Goal: Information Seeking & Learning: Learn about a topic

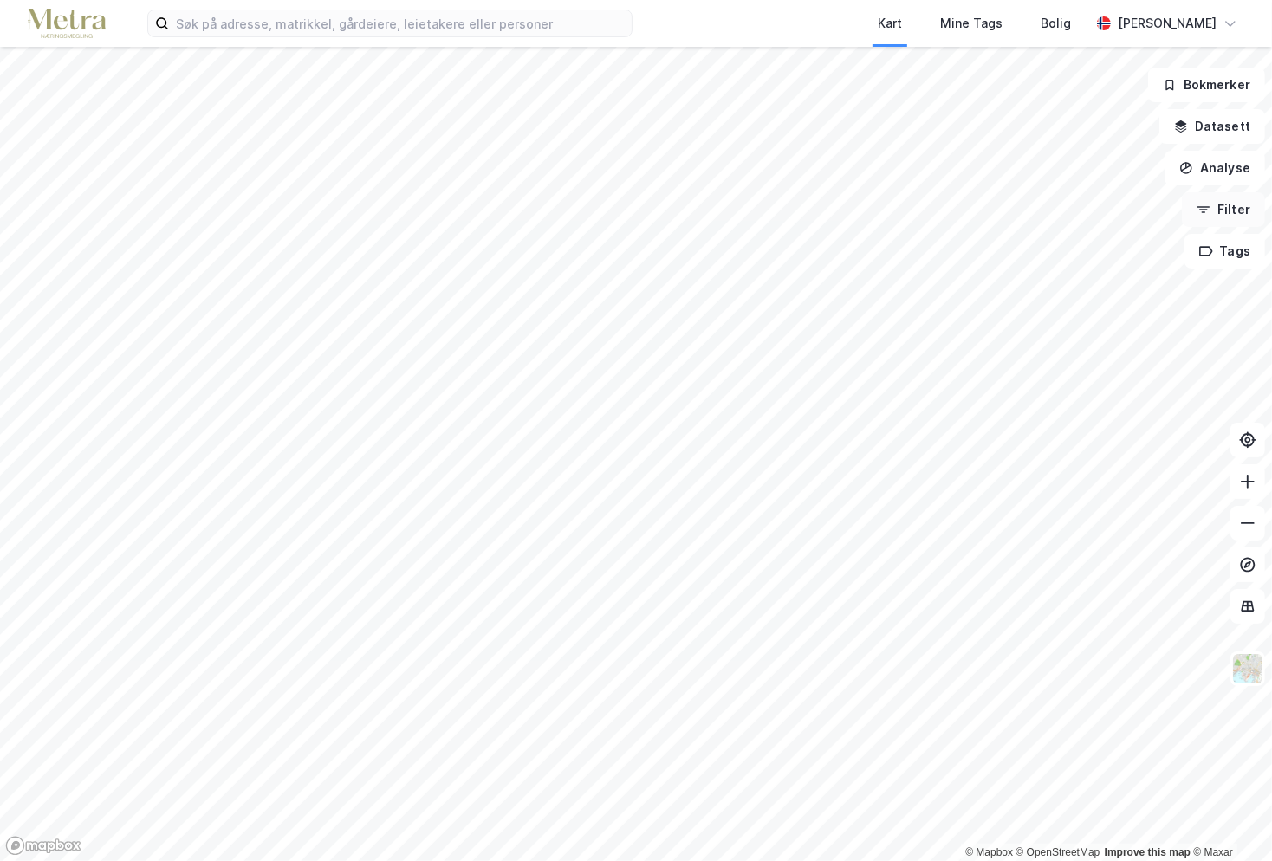
click at [1229, 211] on button "Filter" at bounding box center [1223, 209] width 83 height 35
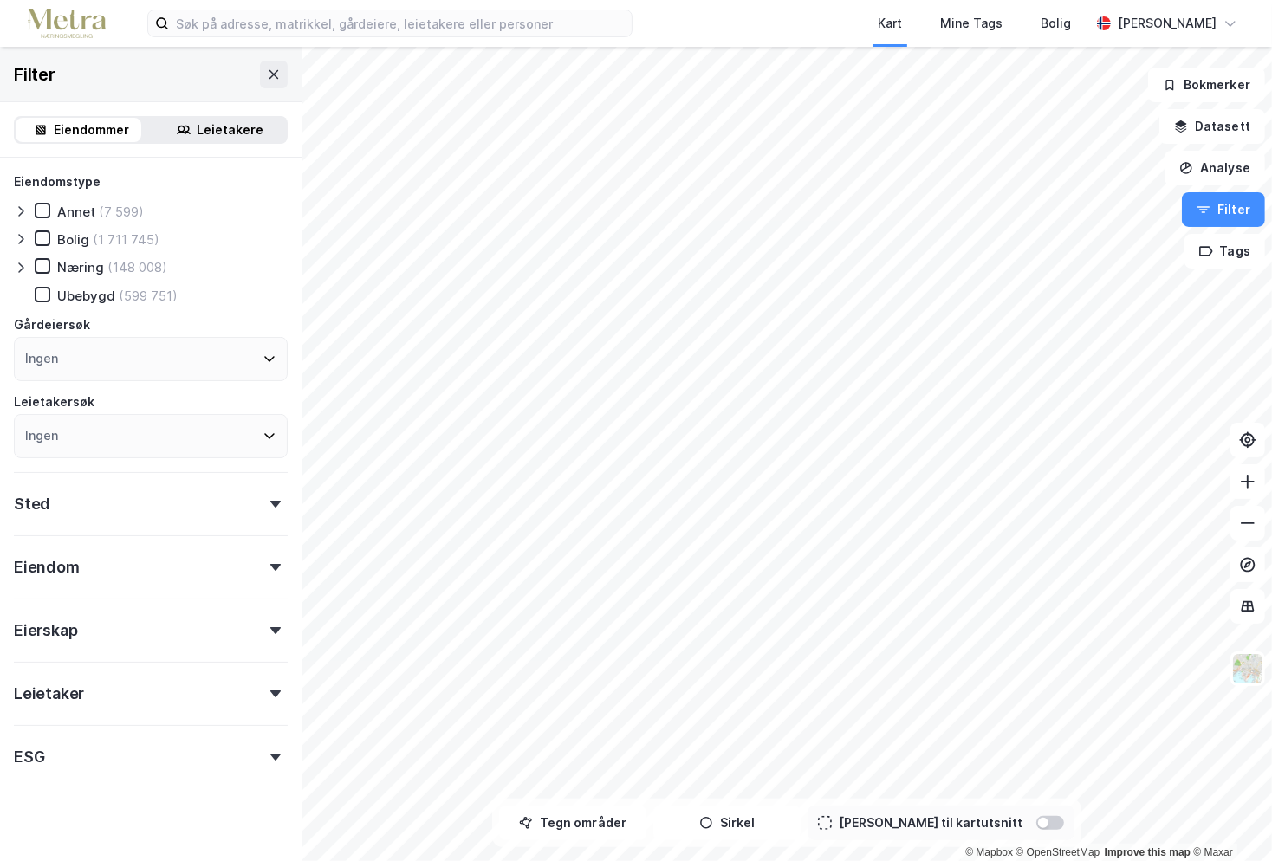
click at [254, 127] on div "Leietakere" at bounding box center [220, 130] width 132 height 24
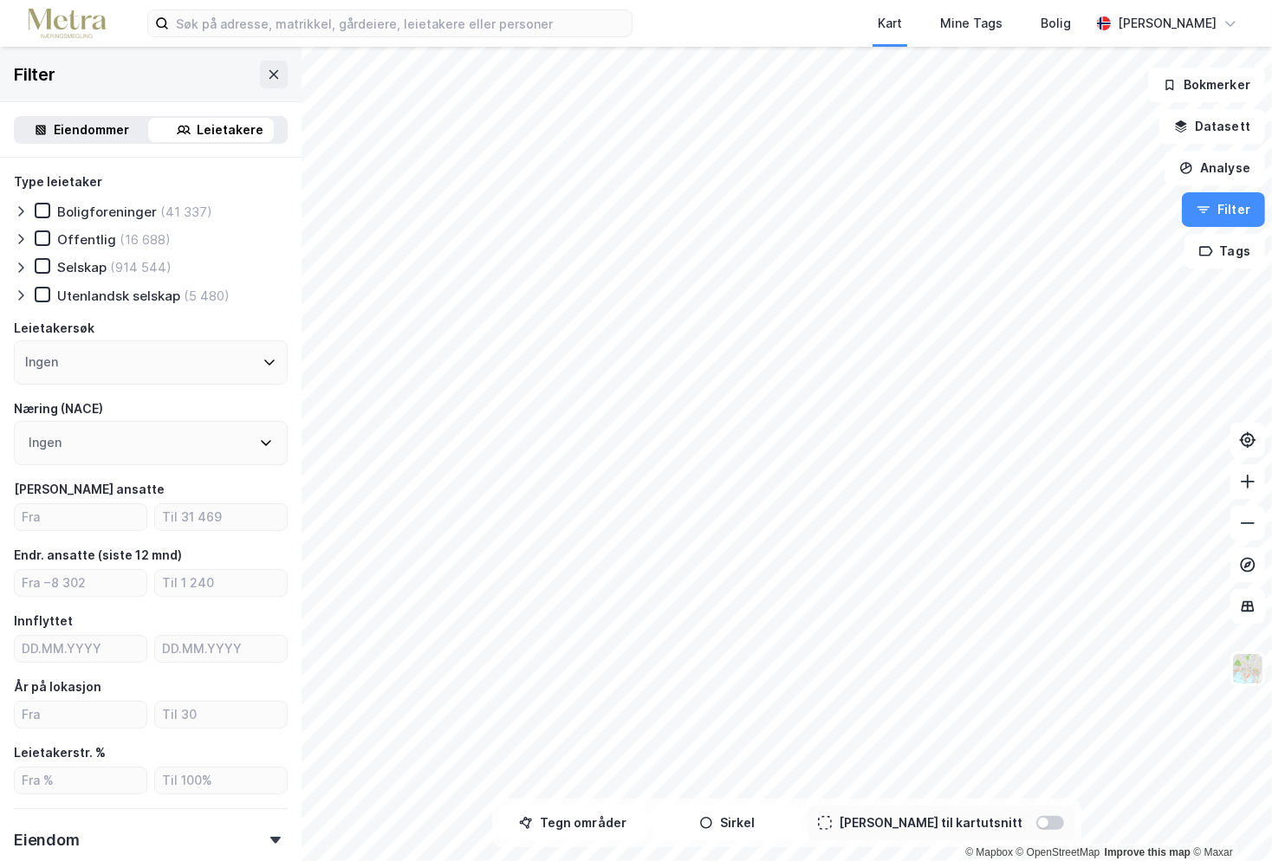
click at [133, 371] on div "Ingen" at bounding box center [151, 363] width 274 height 44
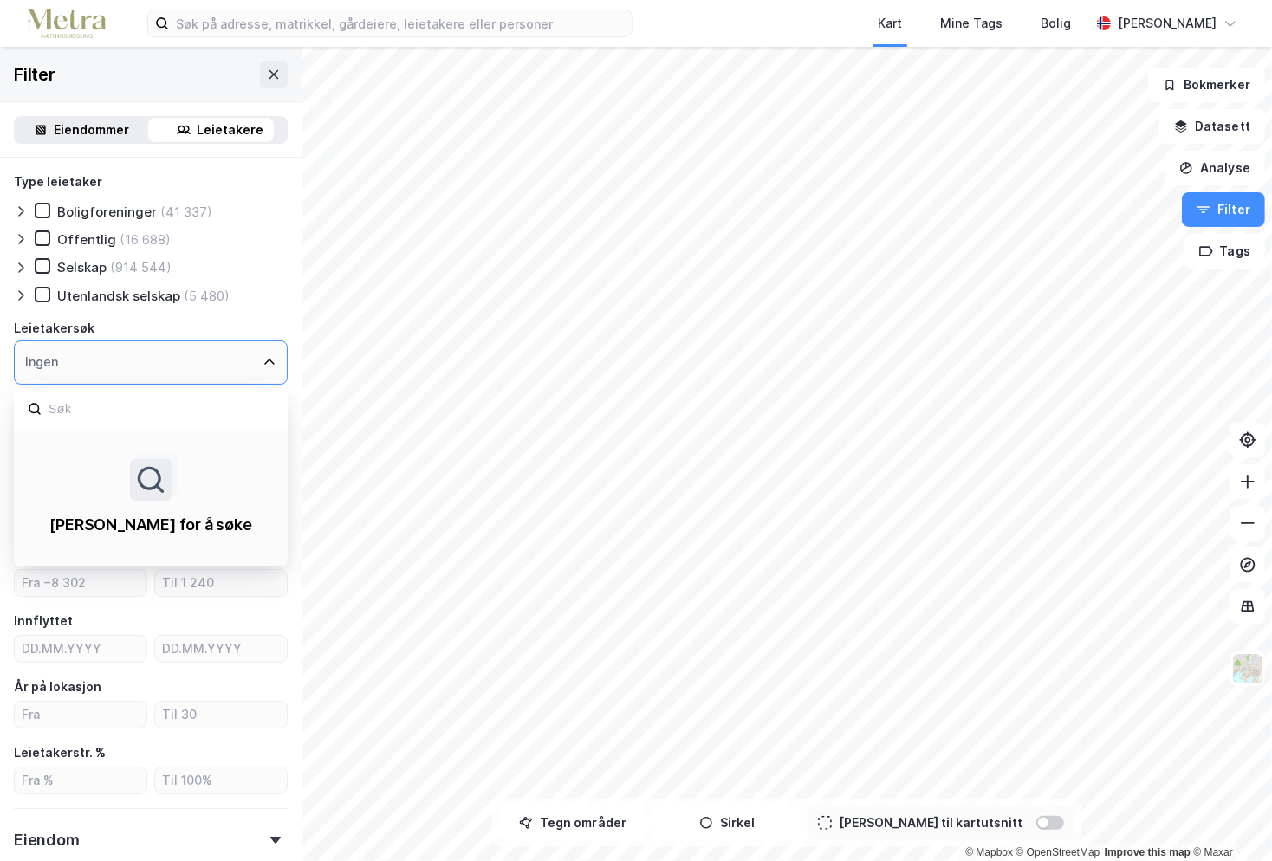
click at [133, 371] on div "Ingen" at bounding box center [151, 363] width 274 height 44
click at [263, 355] on icon at bounding box center [270, 362] width 14 height 14
click at [172, 364] on div "Ingen" at bounding box center [151, 363] width 274 height 44
click at [94, 405] on input at bounding box center [160, 409] width 227 height 23
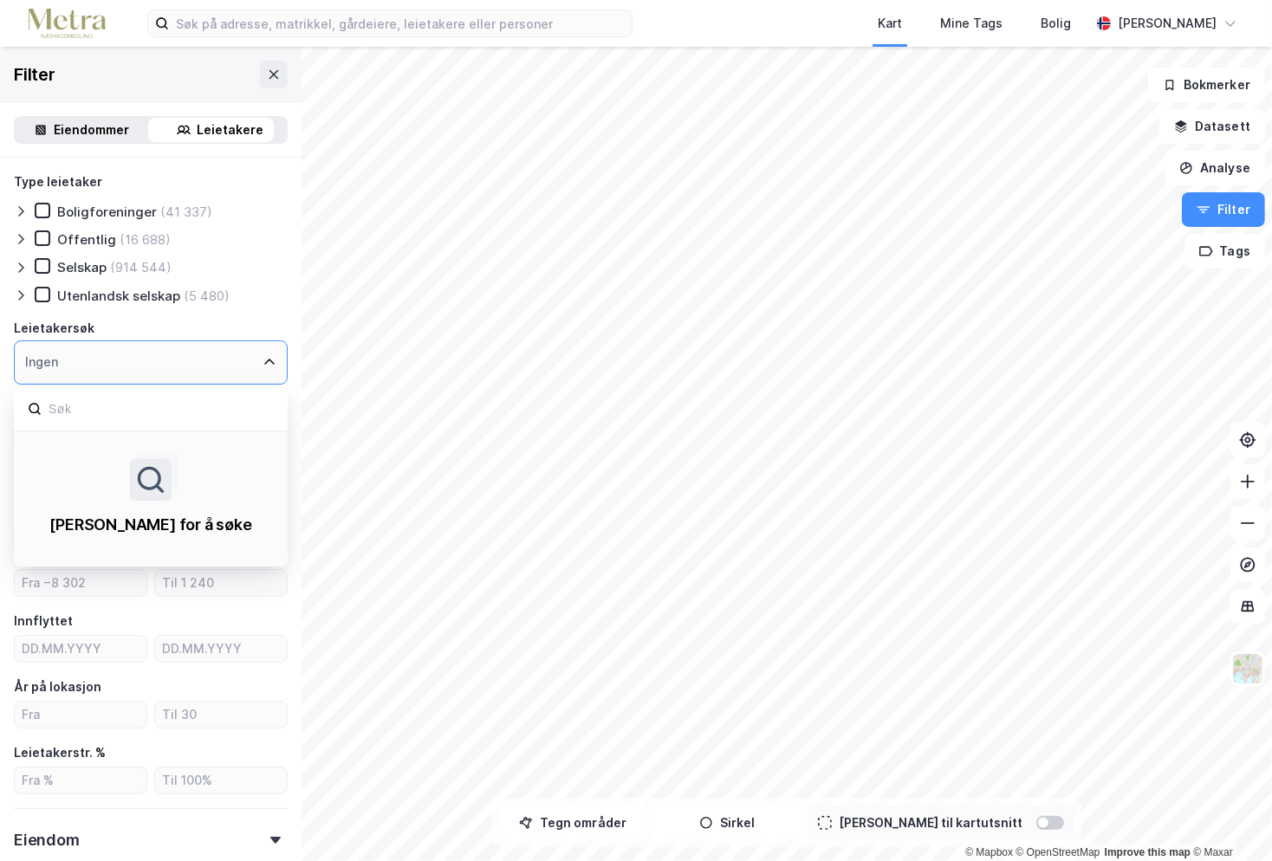
click at [271, 276] on div "Type leietaker Boligforeninger (41 337) Offentlig (16 688) Selskap (914 544) Ut…" at bounding box center [151, 238] width 274 height 133
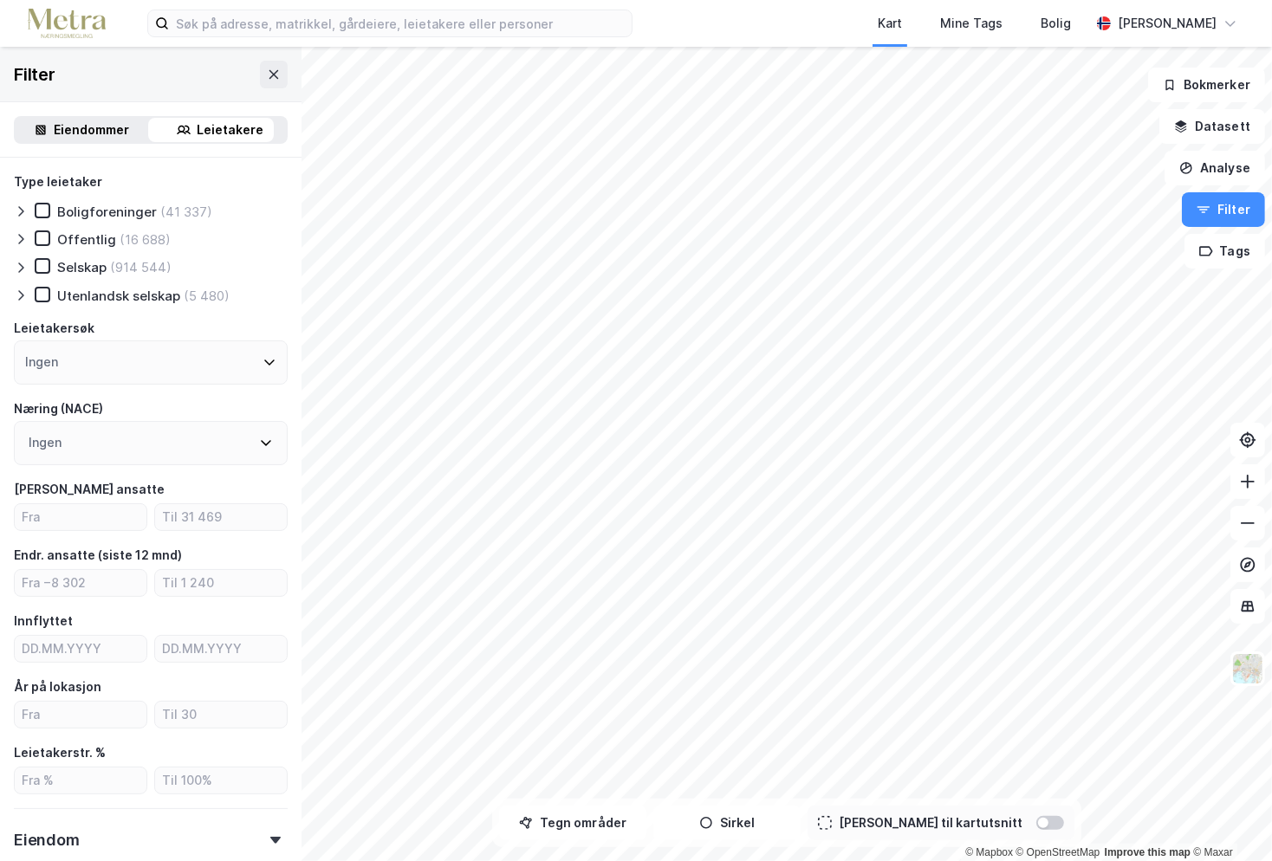
click at [167, 437] on div "Ingen" at bounding box center [151, 443] width 274 height 44
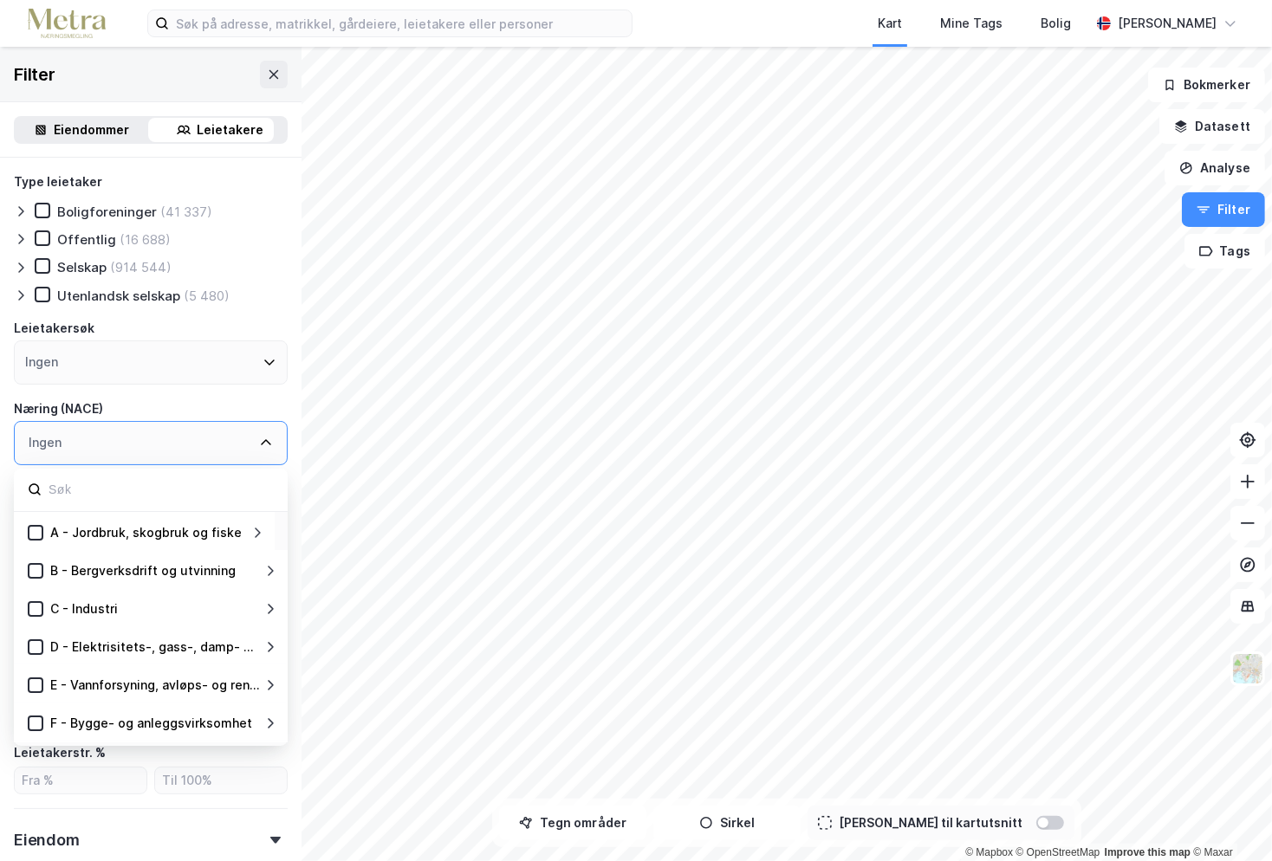
click at [140, 452] on div "Ingen" at bounding box center [151, 443] width 274 height 44
click at [136, 489] on input at bounding box center [160, 489] width 227 height 23
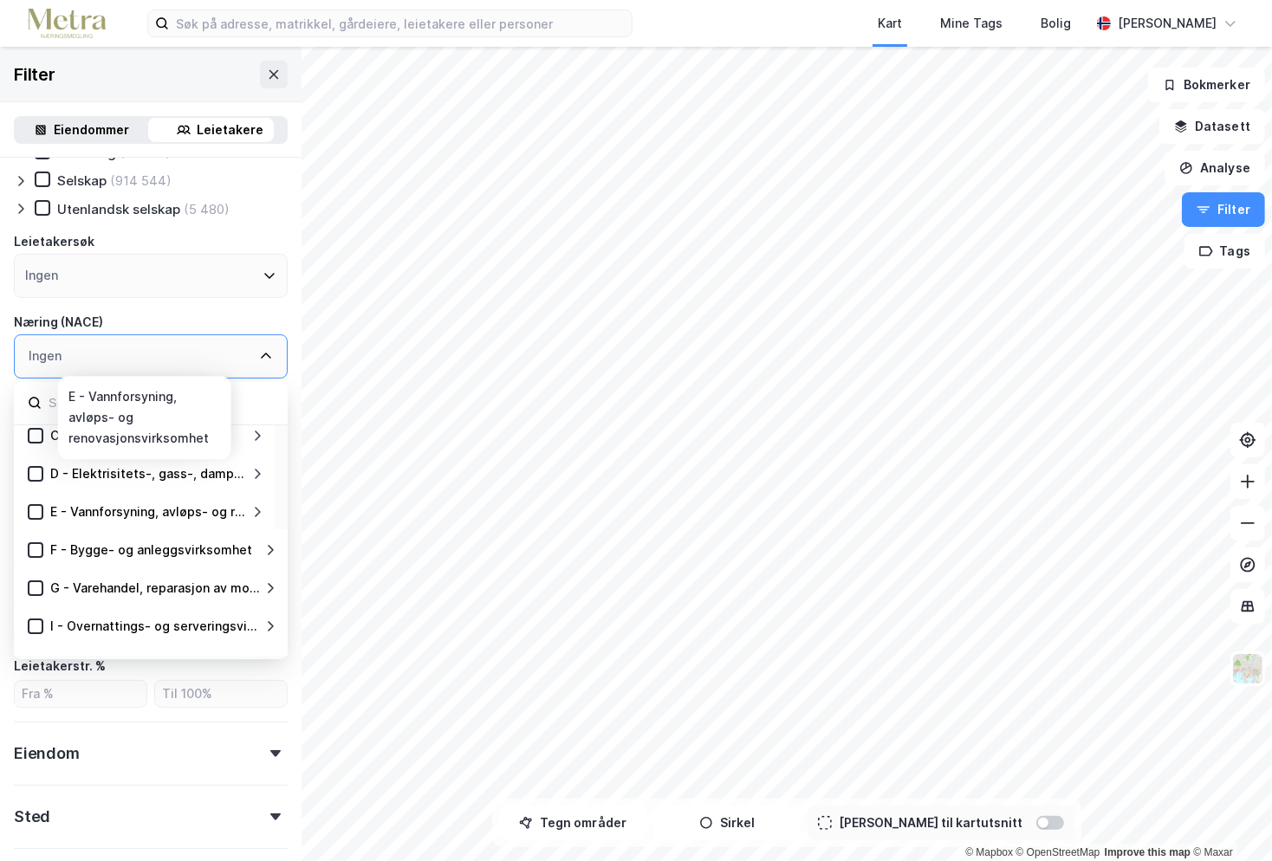
scroll to position [173, 0]
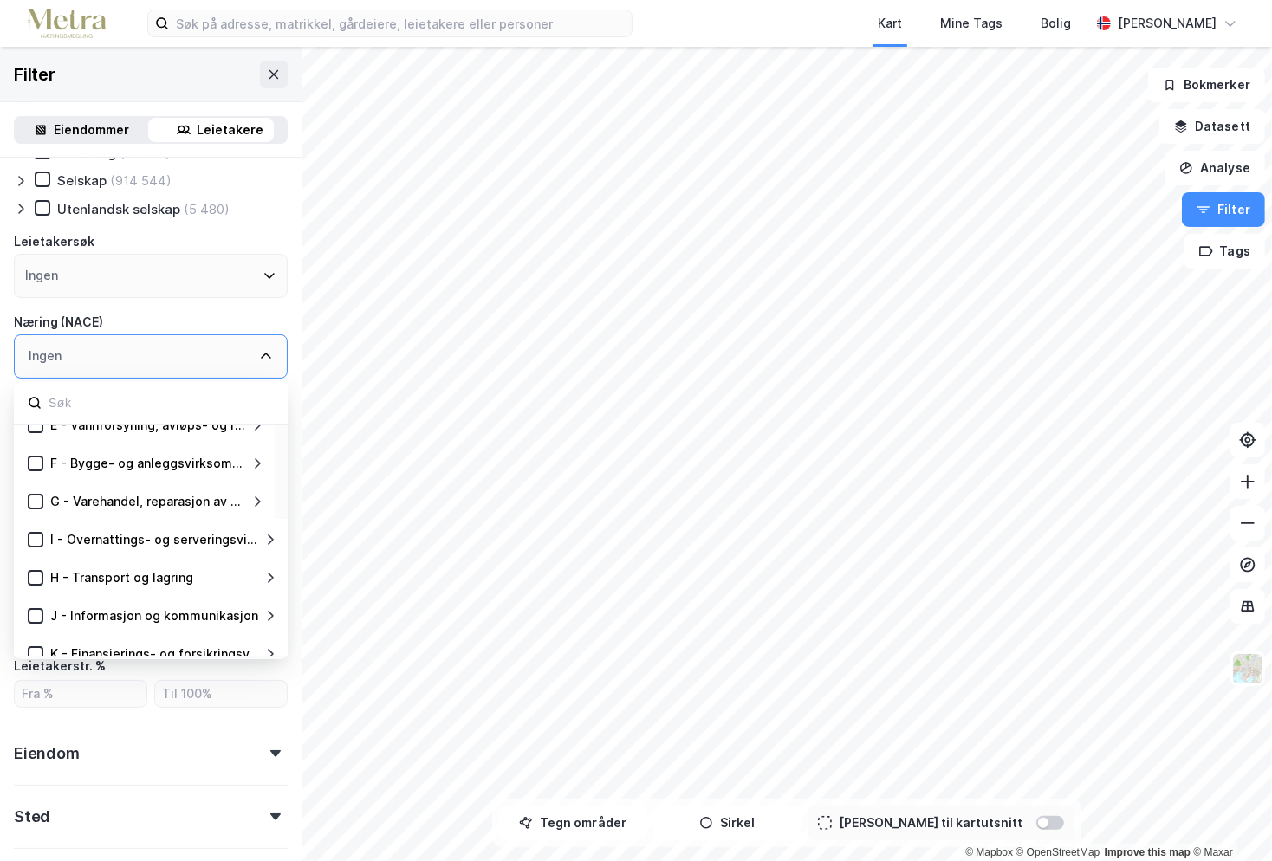
click at [106, 403] on input at bounding box center [160, 403] width 227 height 23
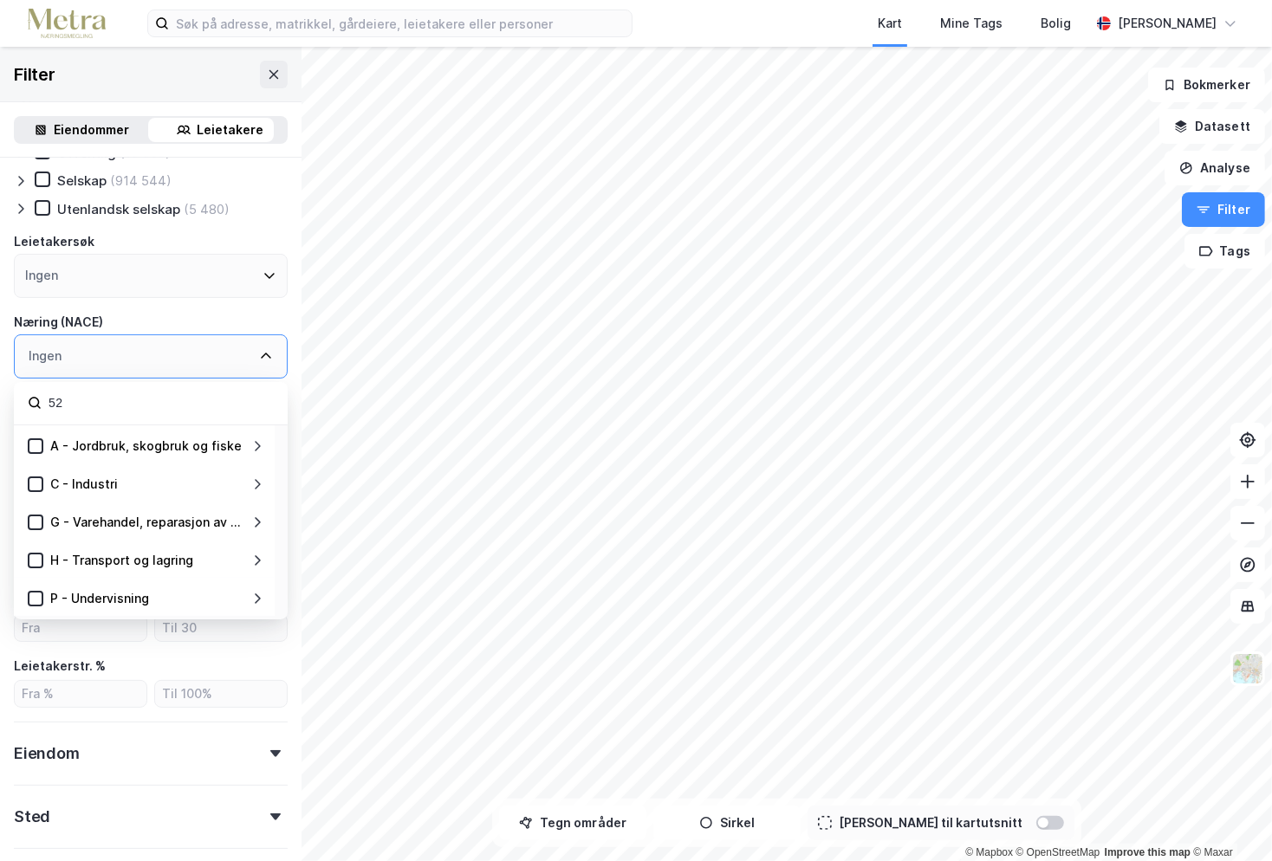
scroll to position [0, 0]
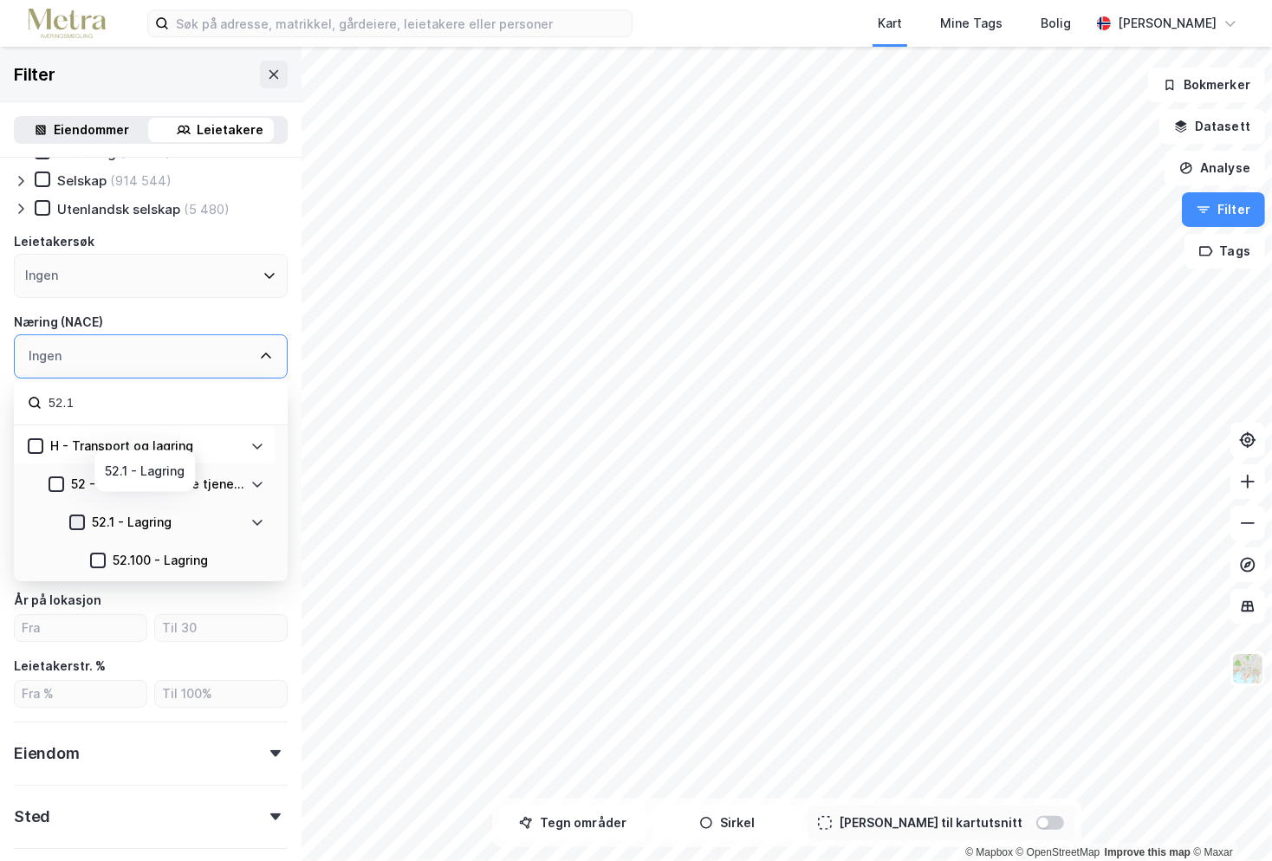
click at [75, 517] on icon at bounding box center [77, 523] width 12 height 12
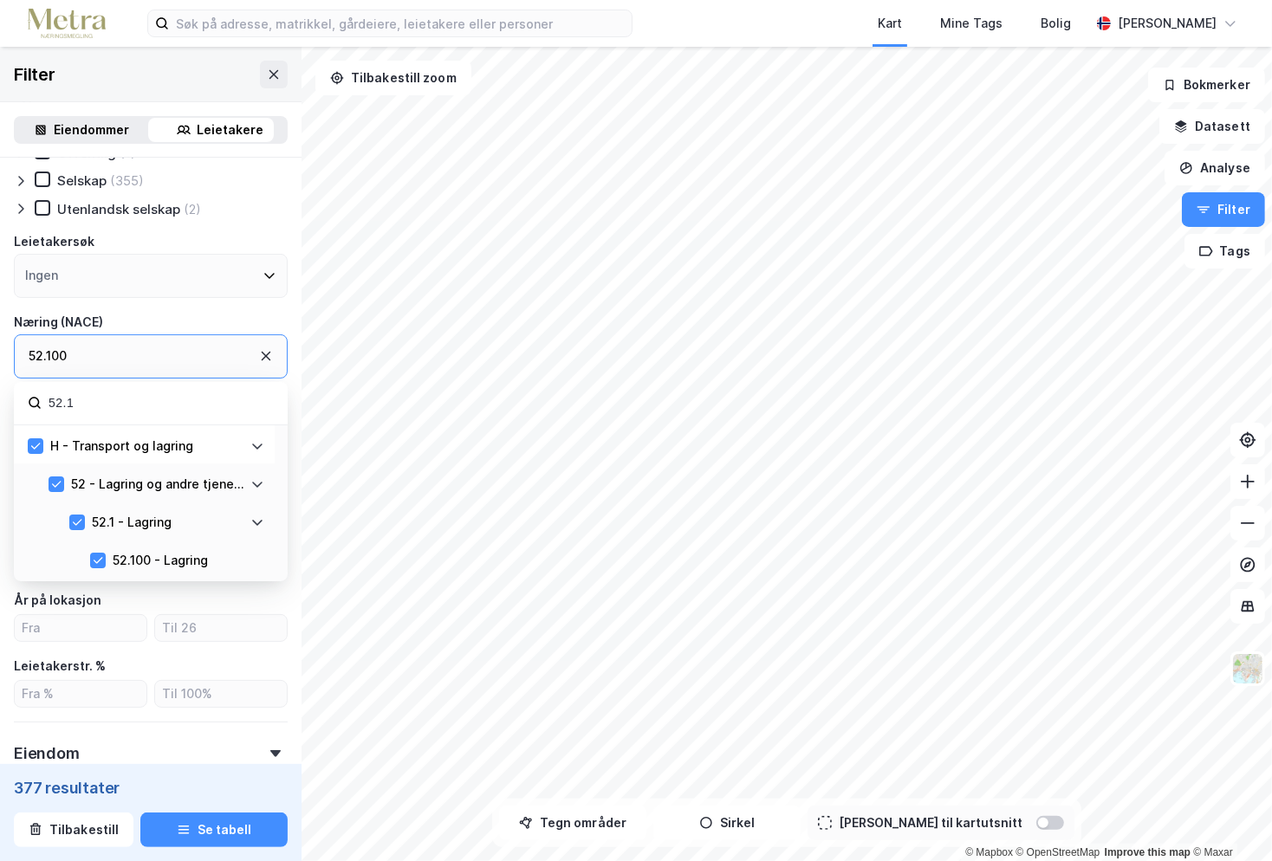
click at [262, 357] on icon at bounding box center [267, 357] width 10 height 10
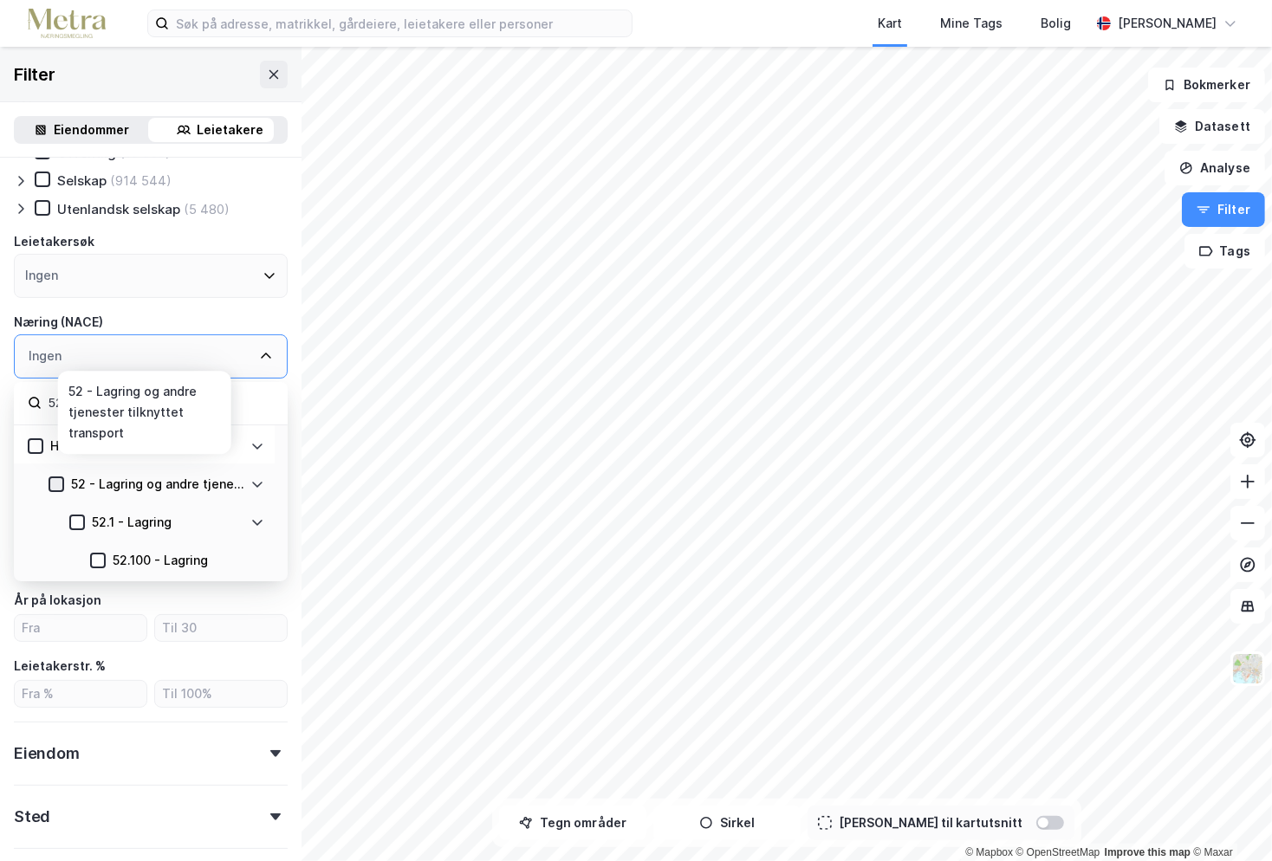
click at [52, 485] on icon at bounding box center [56, 484] width 12 height 12
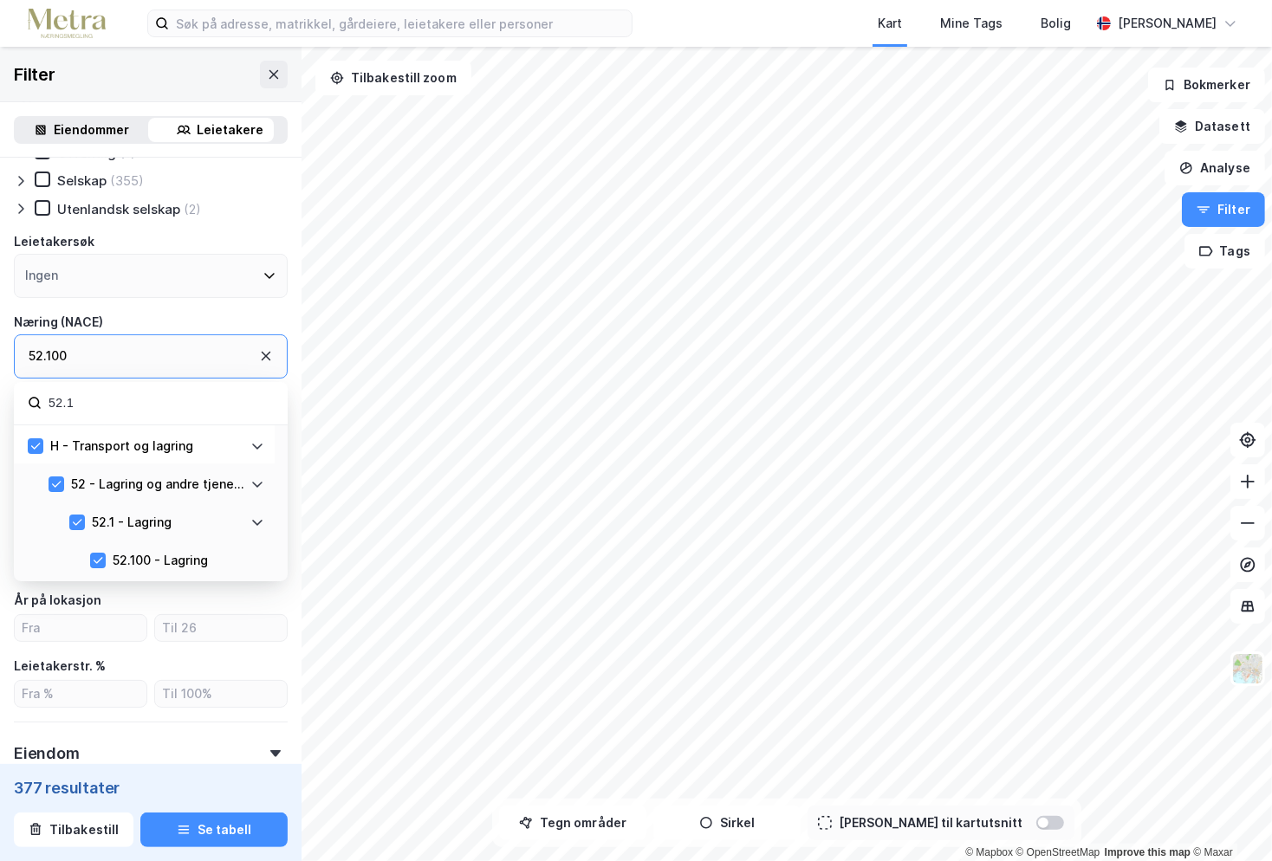
click at [148, 412] on input "52.1" at bounding box center [160, 403] width 227 height 23
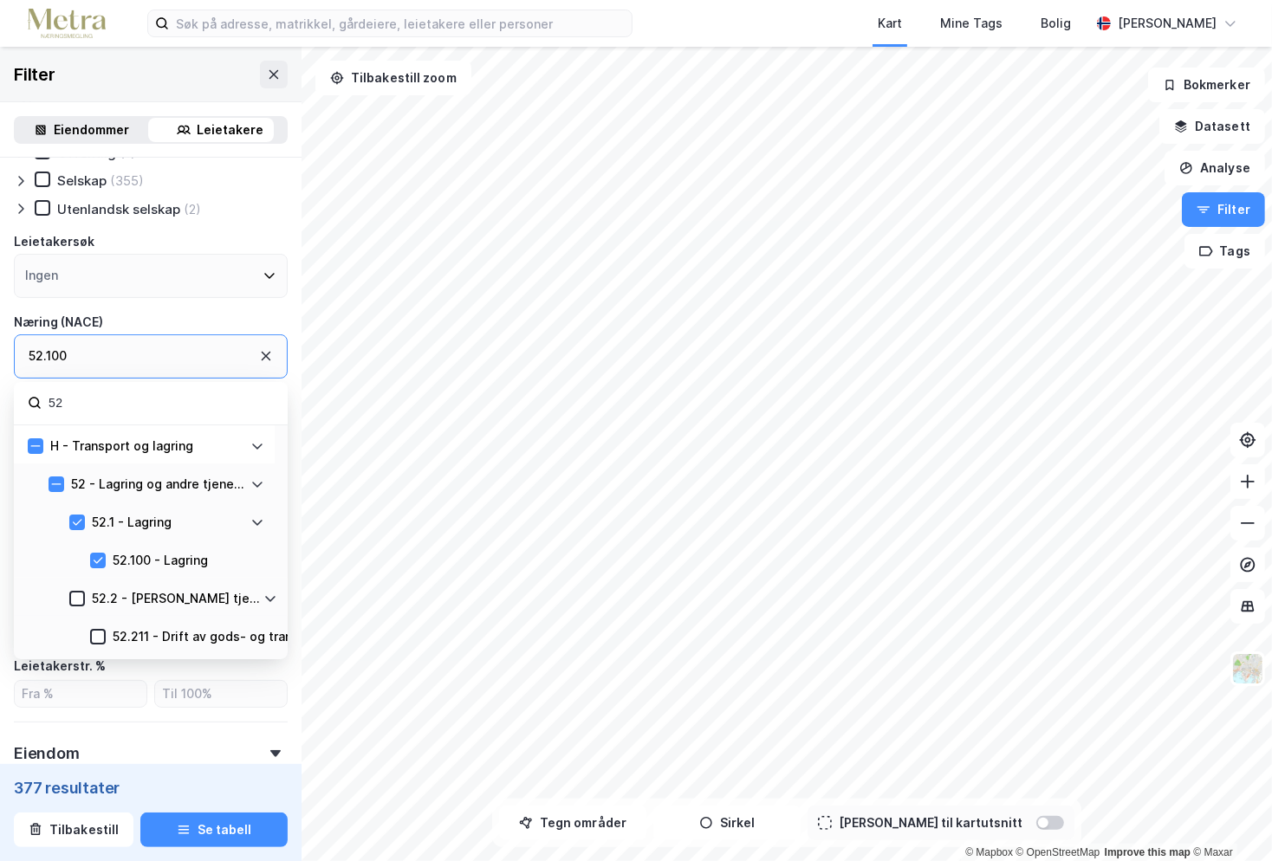
type input "5"
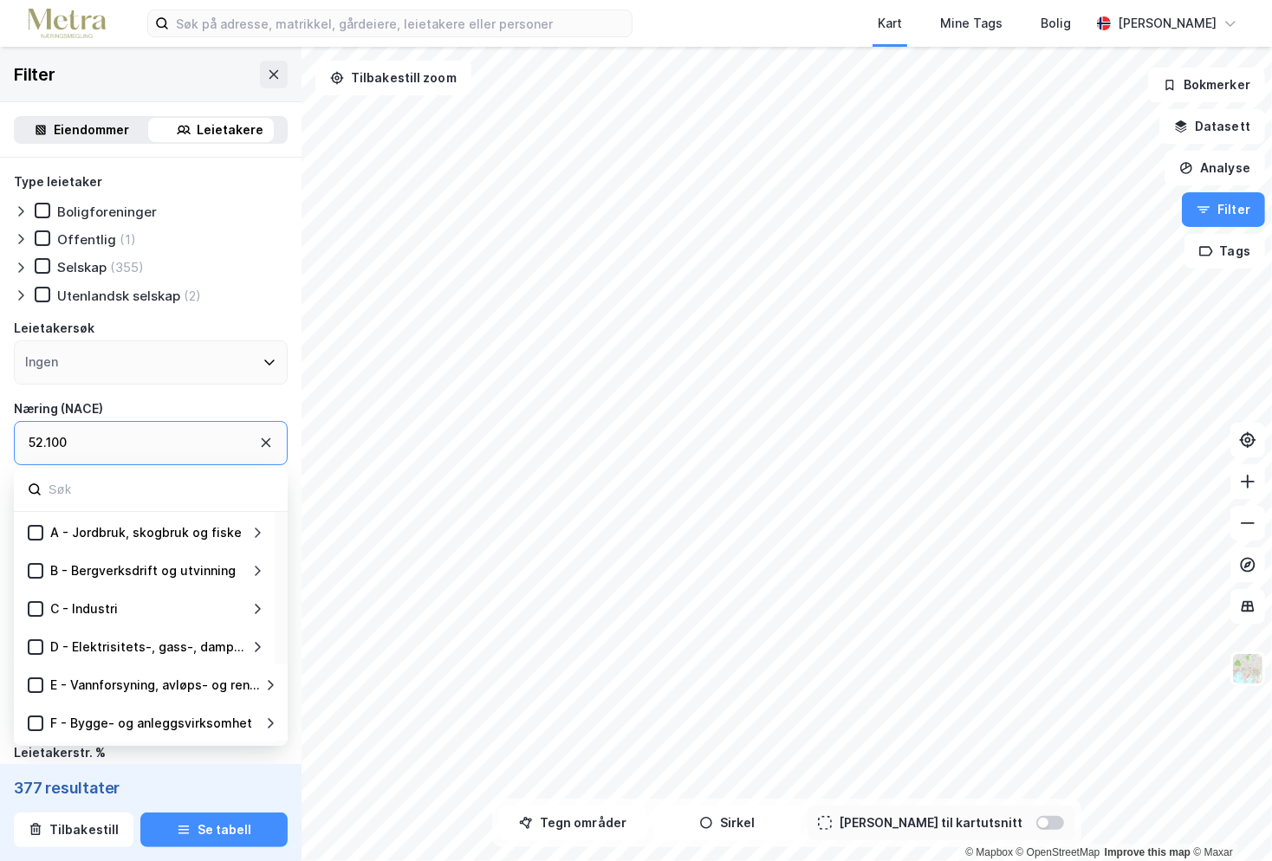
click at [172, 74] on div "Filter" at bounding box center [151, 74] width 302 height 55
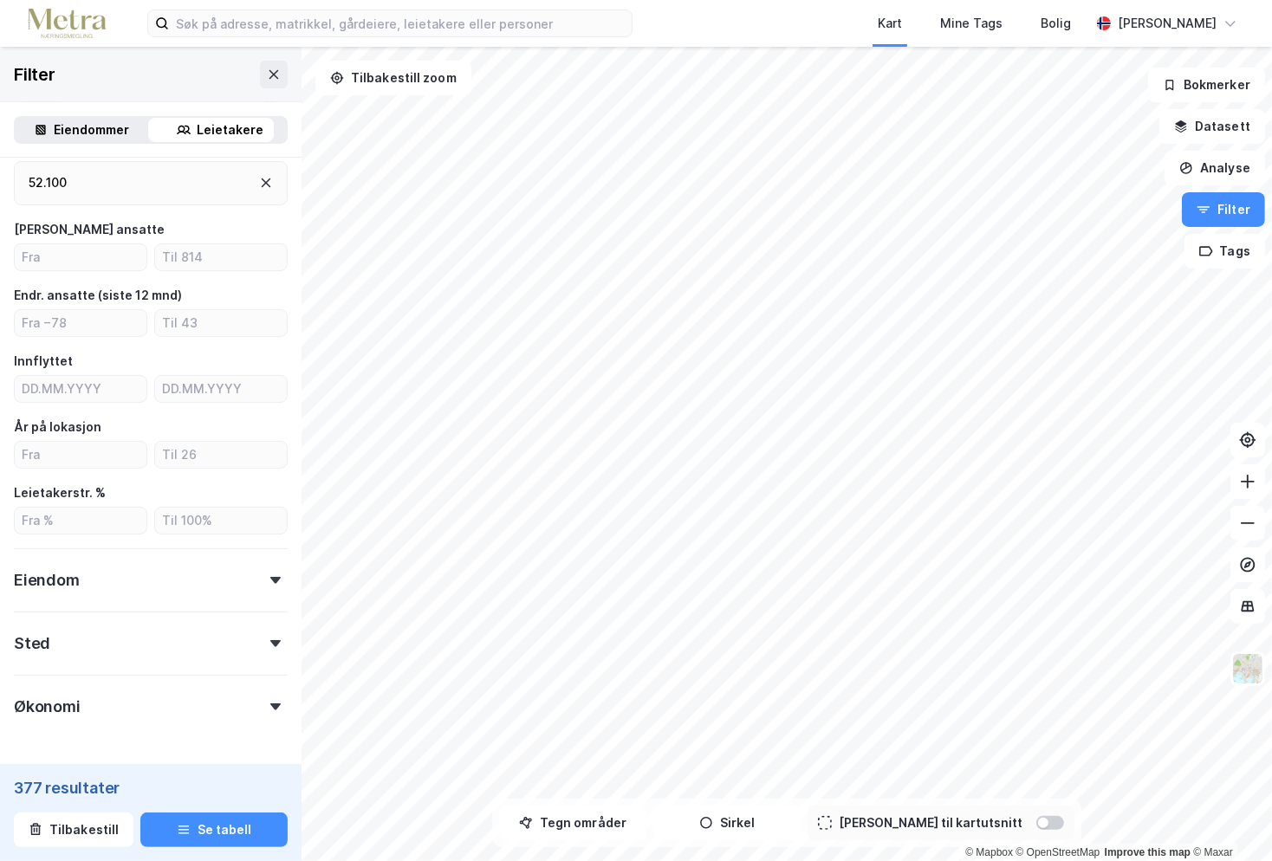
scroll to position [318, 0]
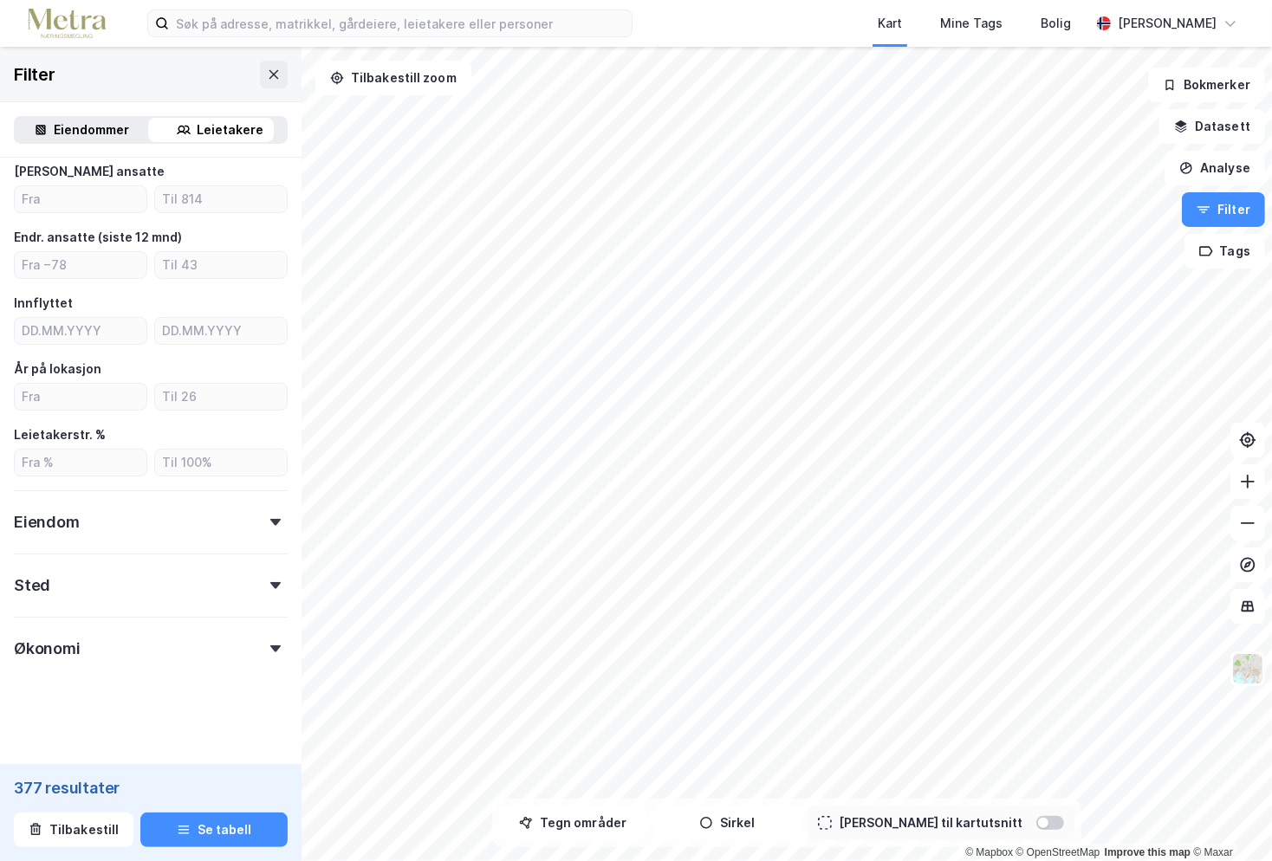
click at [179, 594] on div "Sted" at bounding box center [151, 578] width 274 height 49
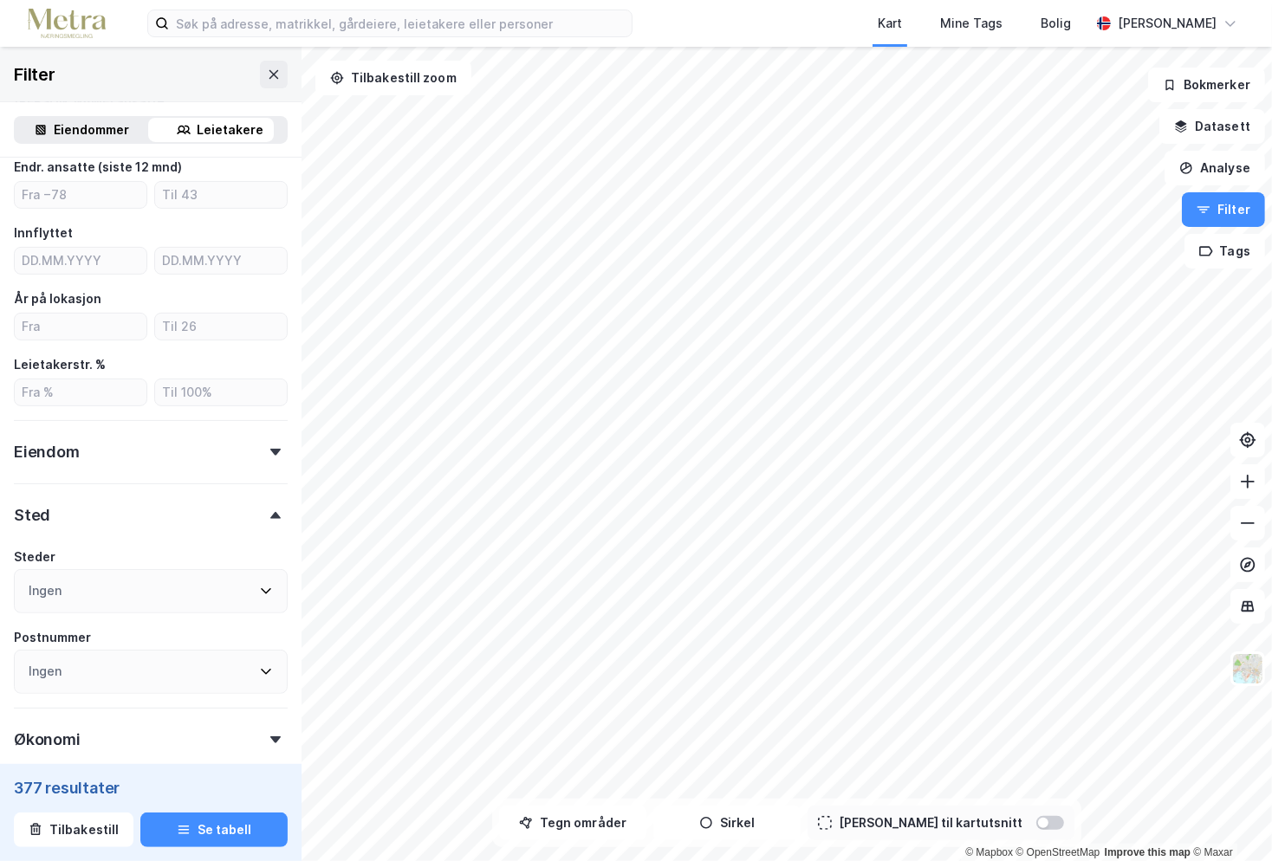
scroll to position [478, 0]
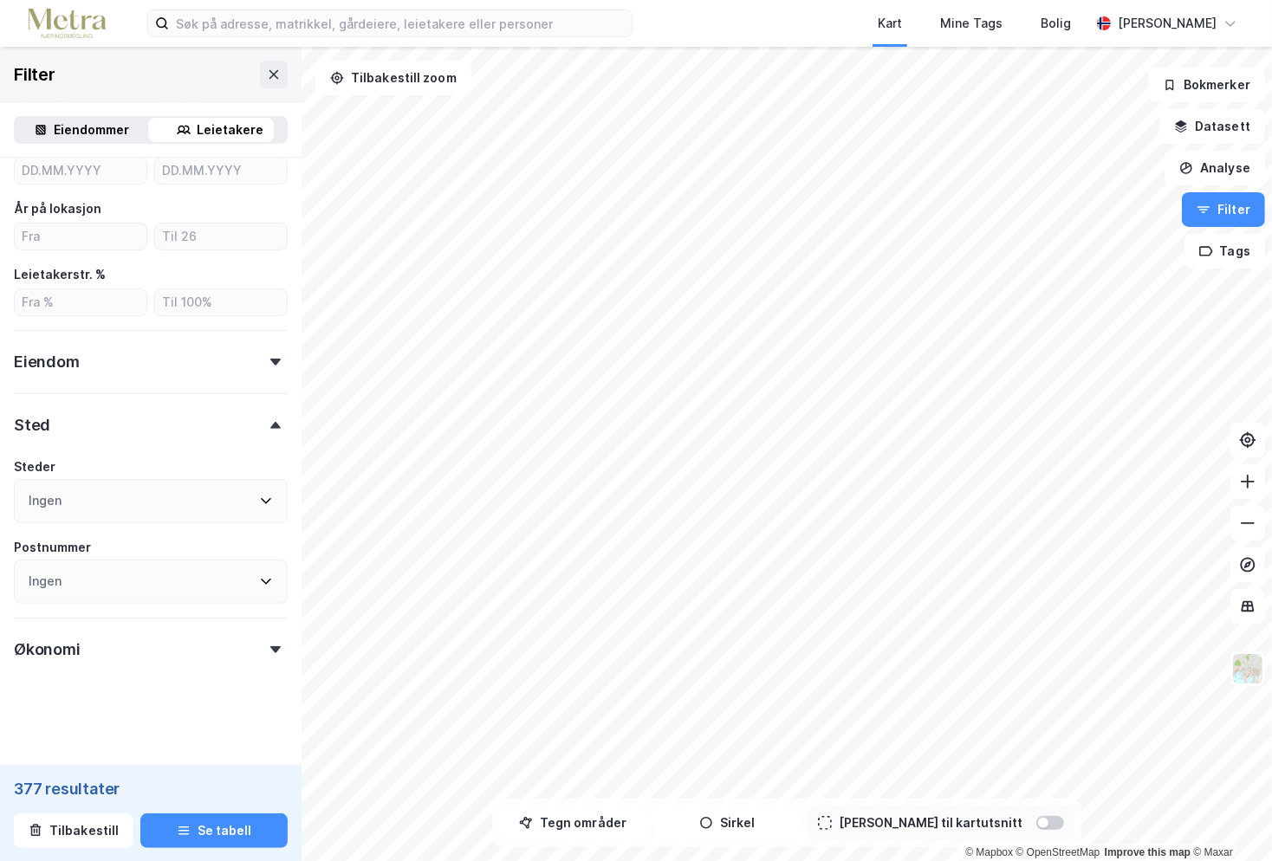
click at [160, 482] on div "Ingen" at bounding box center [151, 501] width 274 height 44
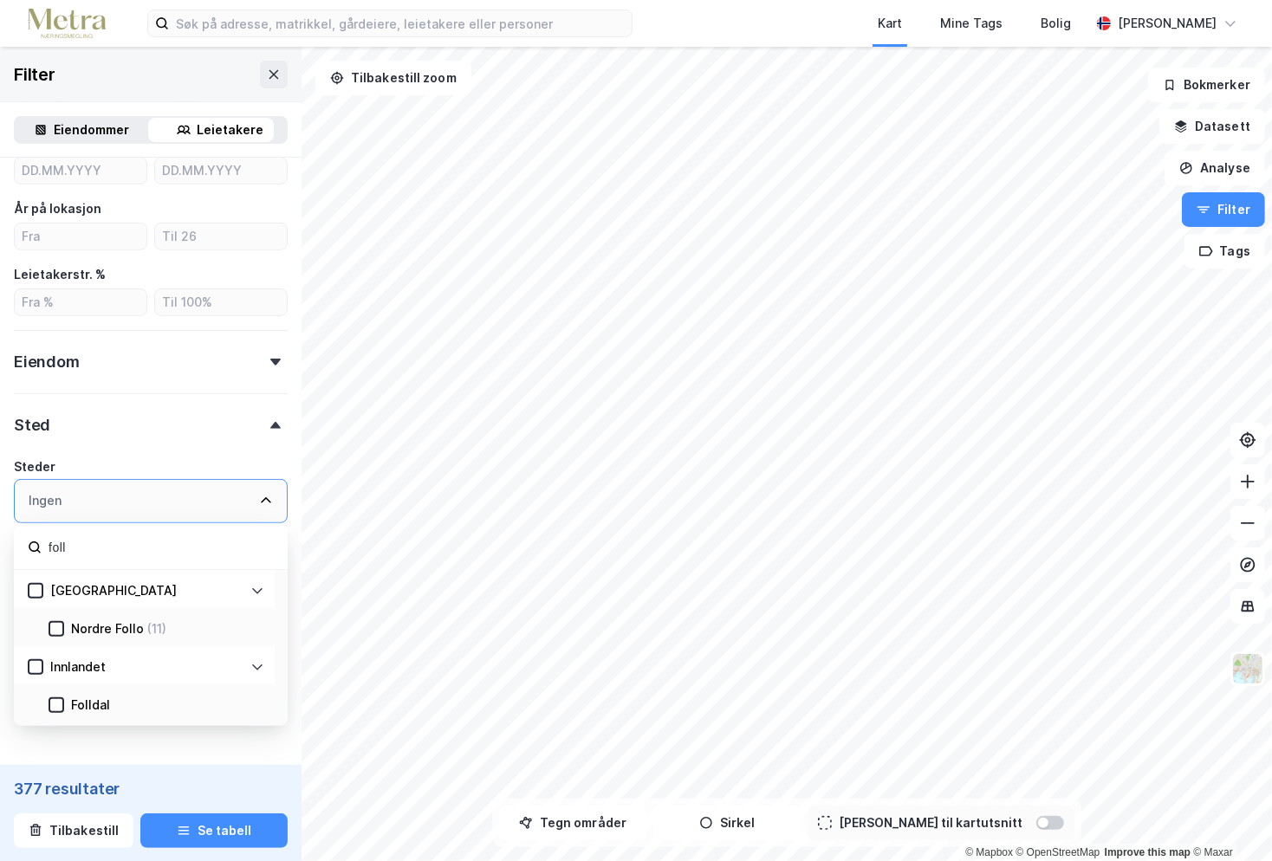
type input "foll"
click at [98, 614] on div "Nordre Follo" at bounding box center [107, 629] width 73 height 21
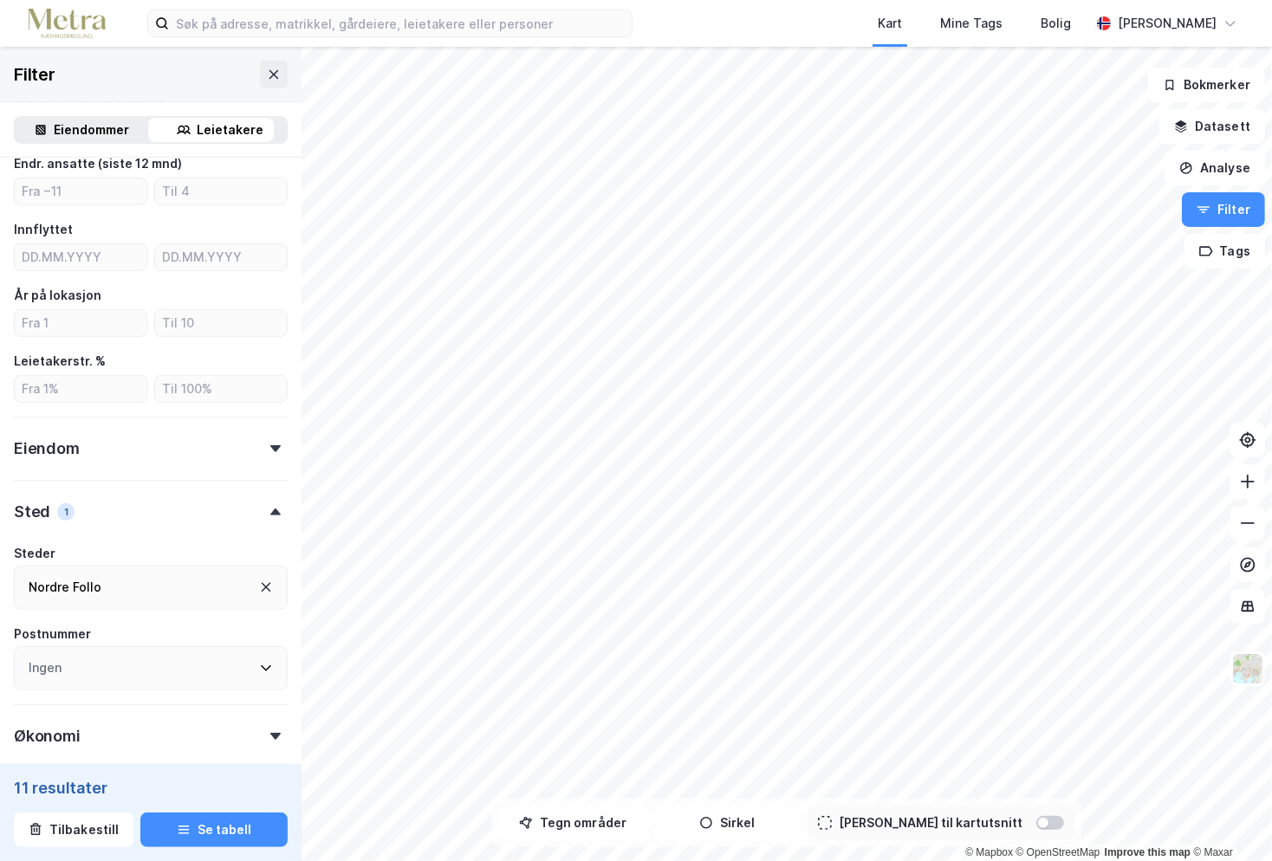
scroll to position [132, 0]
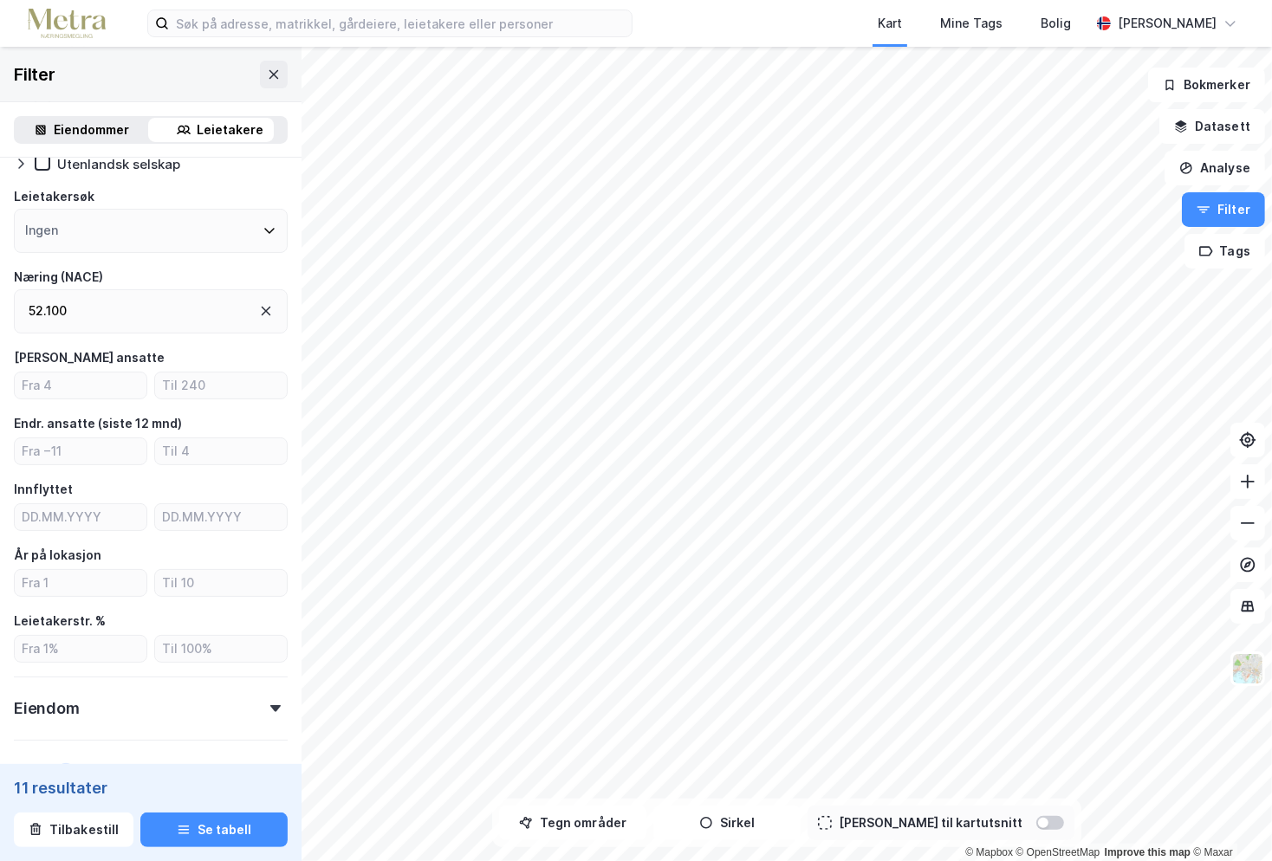
click at [116, 313] on div "52.100" at bounding box center [151, 311] width 274 height 44
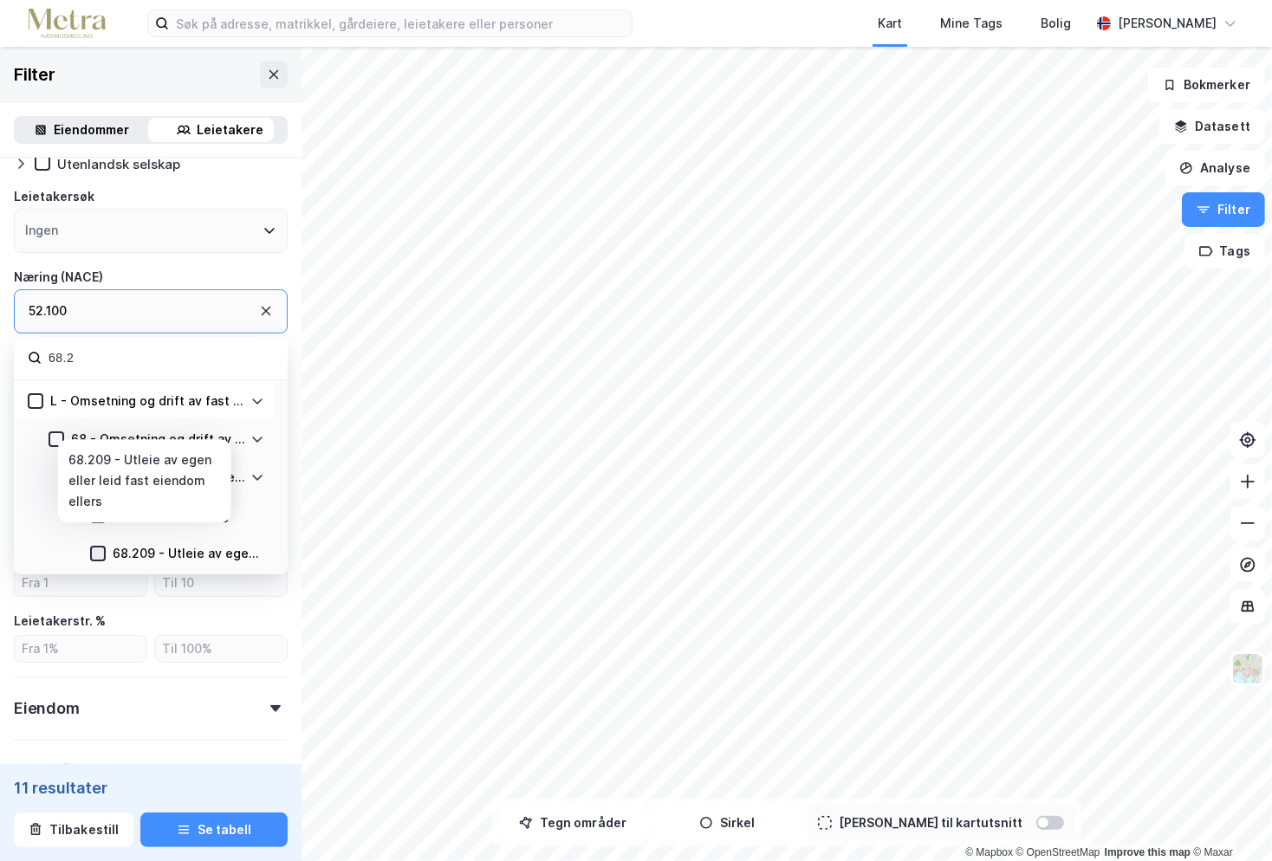
click at [98, 549] on icon at bounding box center [98, 554] width 12 height 12
click at [146, 312] on div "52.100 , 68.209" at bounding box center [151, 311] width 274 height 44
click at [259, 309] on icon at bounding box center [266, 311] width 14 height 14
click at [172, 310] on div "Ingen" at bounding box center [151, 311] width 274 height 44
click at [148, 355] on input "68.2" at bounding box center [160, 358] width 227 height 23
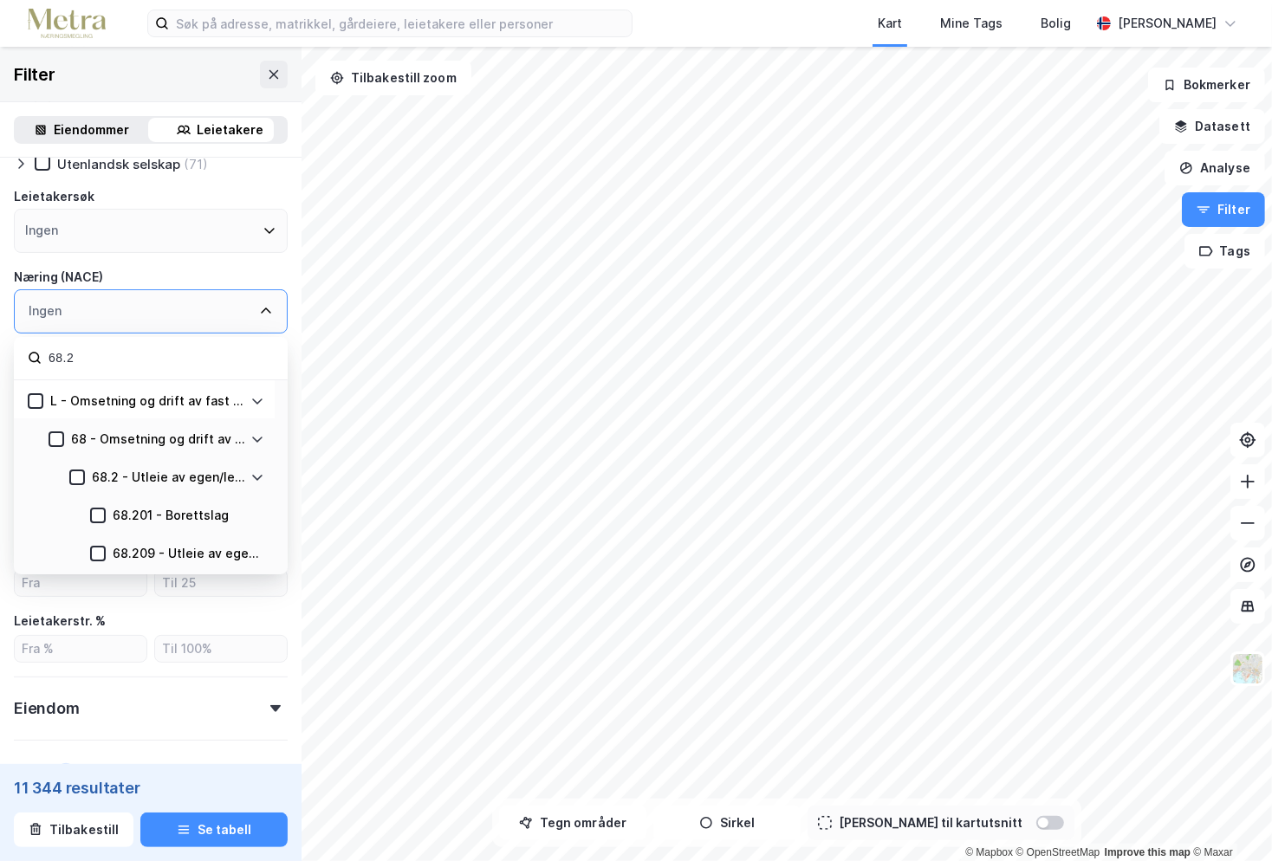
drag, startPoint x: 148, startPoint y: 355, endPoint x: -14, endPoint y: 353, distance: 162.1
click at [0, 353] on html "Kart Mine Tags Bolig [PERSON_NAME] © Mapbox © OpenStreetMap Improve this map © …" at bounding box center [636, 430] width 1272 height 861
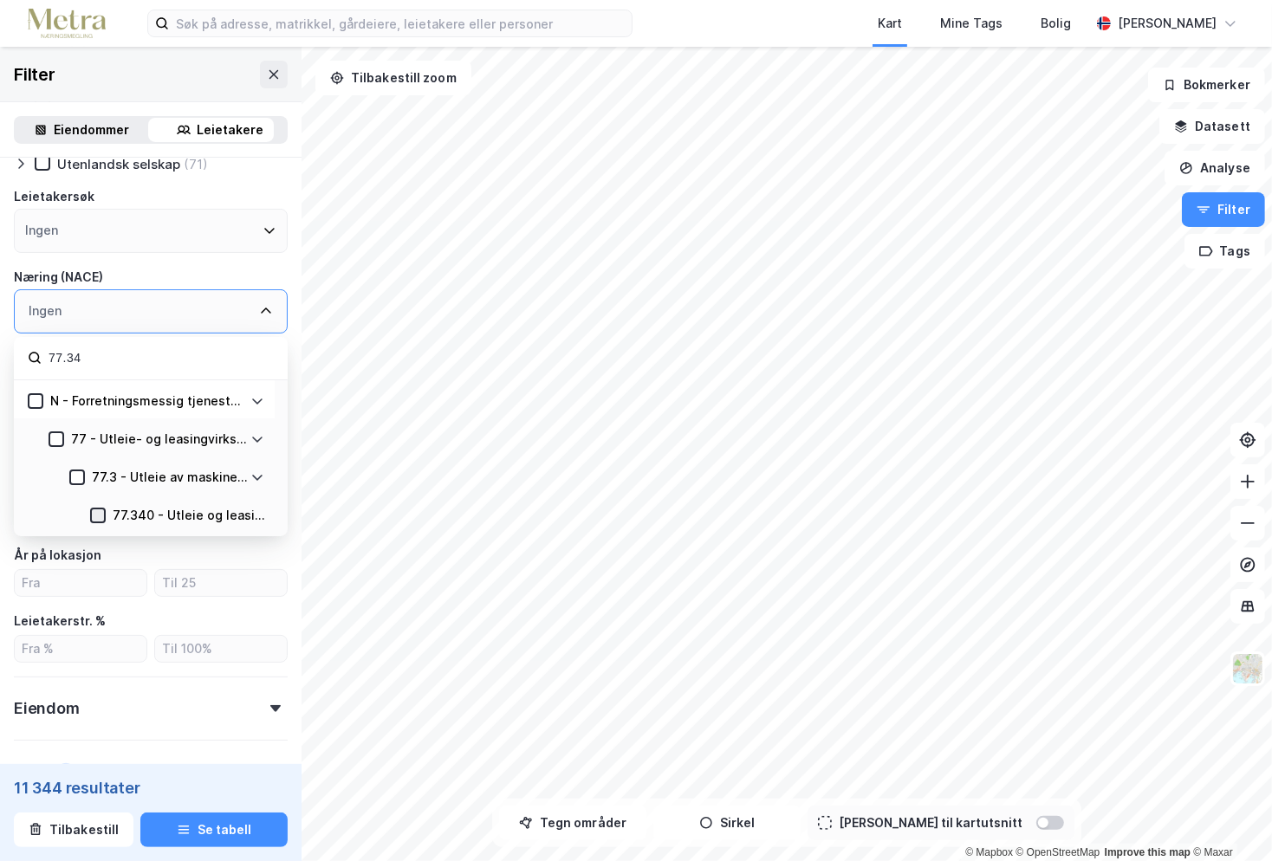
click at [98, 515] on icon at bounding box center [98, 516] width 12 height 12
drag, startPoint x: 119, startPoint y: 352, endPoint x: 106, endPoint y: 354, distance: 13.1
click at [107, 354] on input "77.34" at bounding box center [160, 358] width 227 height 23
drag, startPoint x: 103, startPoint y: 352, endPoint x: -63, endPoint y: 359, distance: 166.5
click at [0, 359] on html "Kart Mine Tags Bolig [PERSON_NAME] © Mapbox © OpenStreetMap Improve this map © …" at bounding box center [636, 430] width 1272 height 861
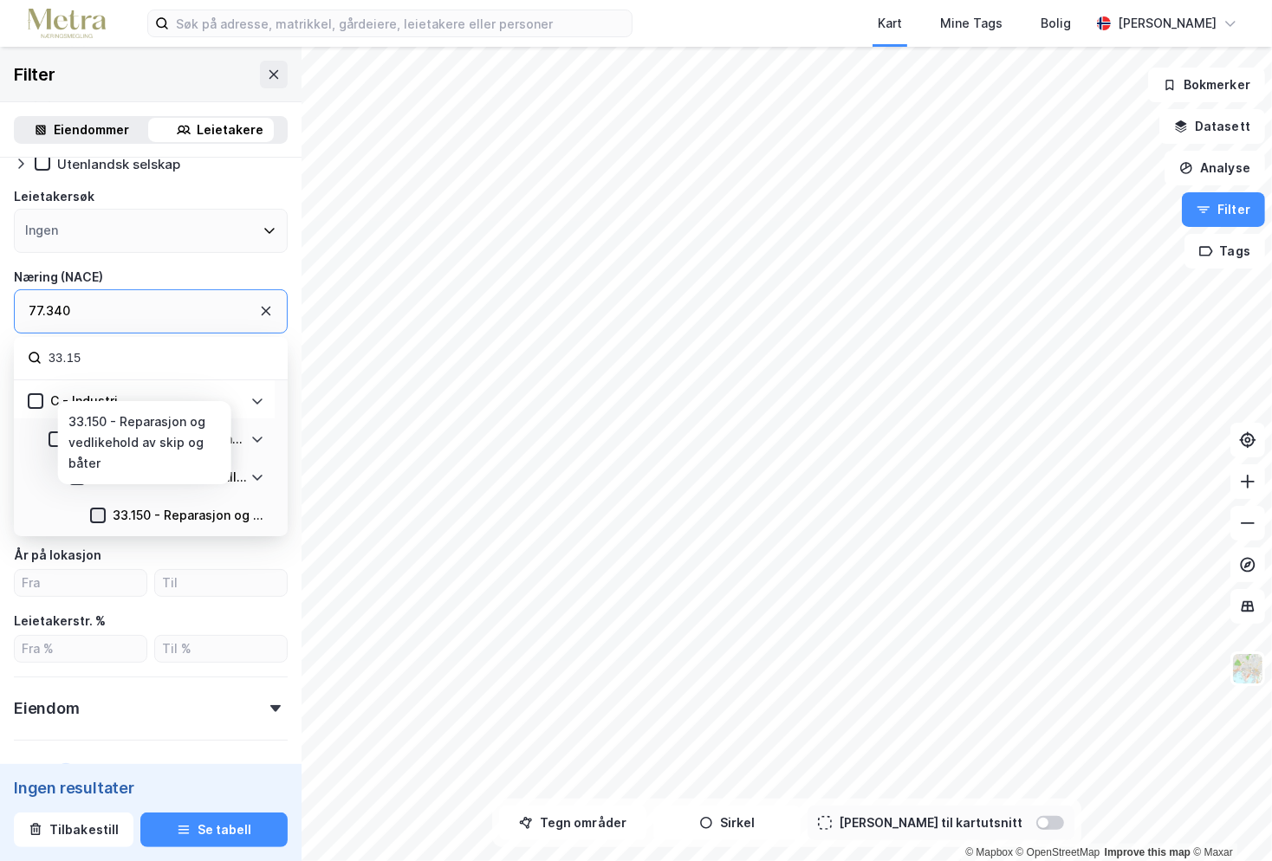
type input "33.15"
click at [100, 515] on icon at bounding box center [98, 516] width 12 height 12
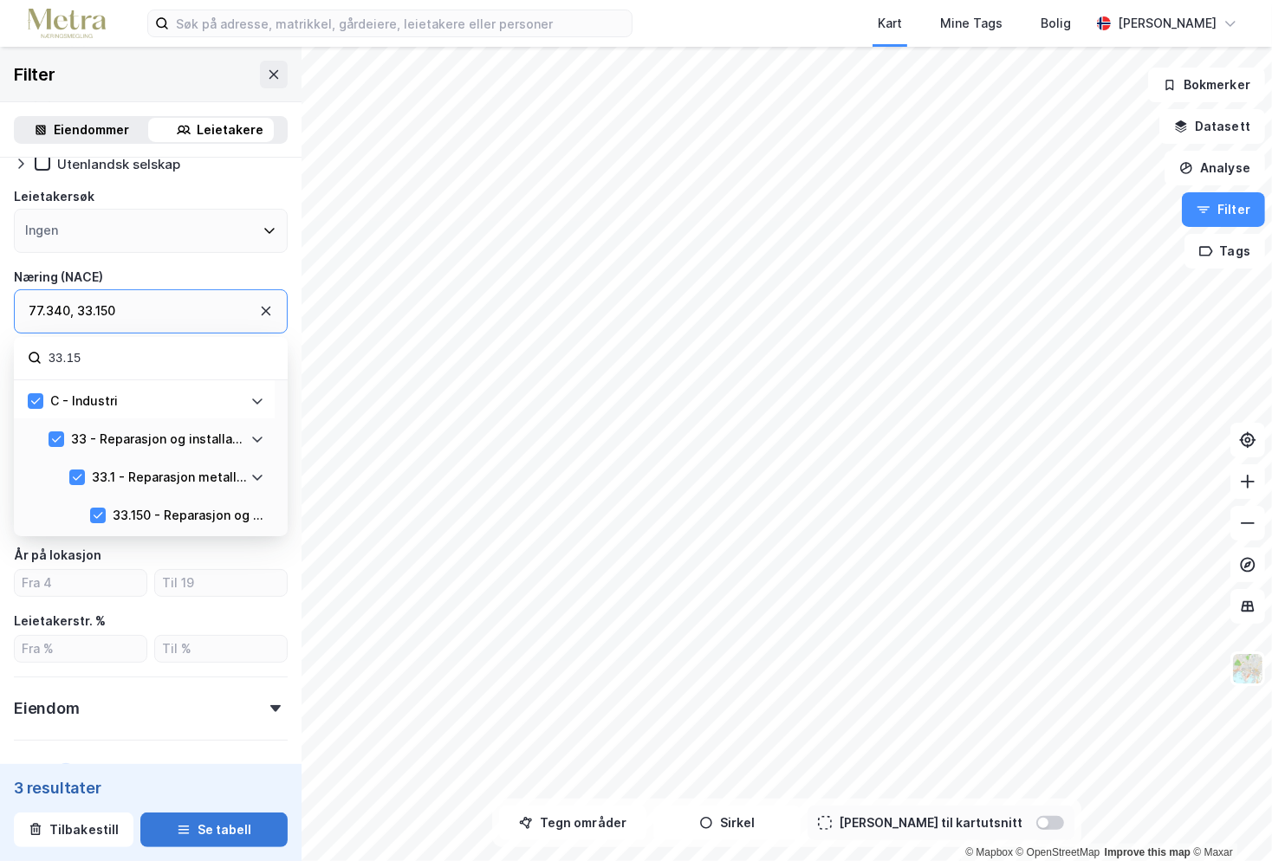
click at [193, 614] on button "Se tabell" at bounding box center [213, 830] width 147 height 35
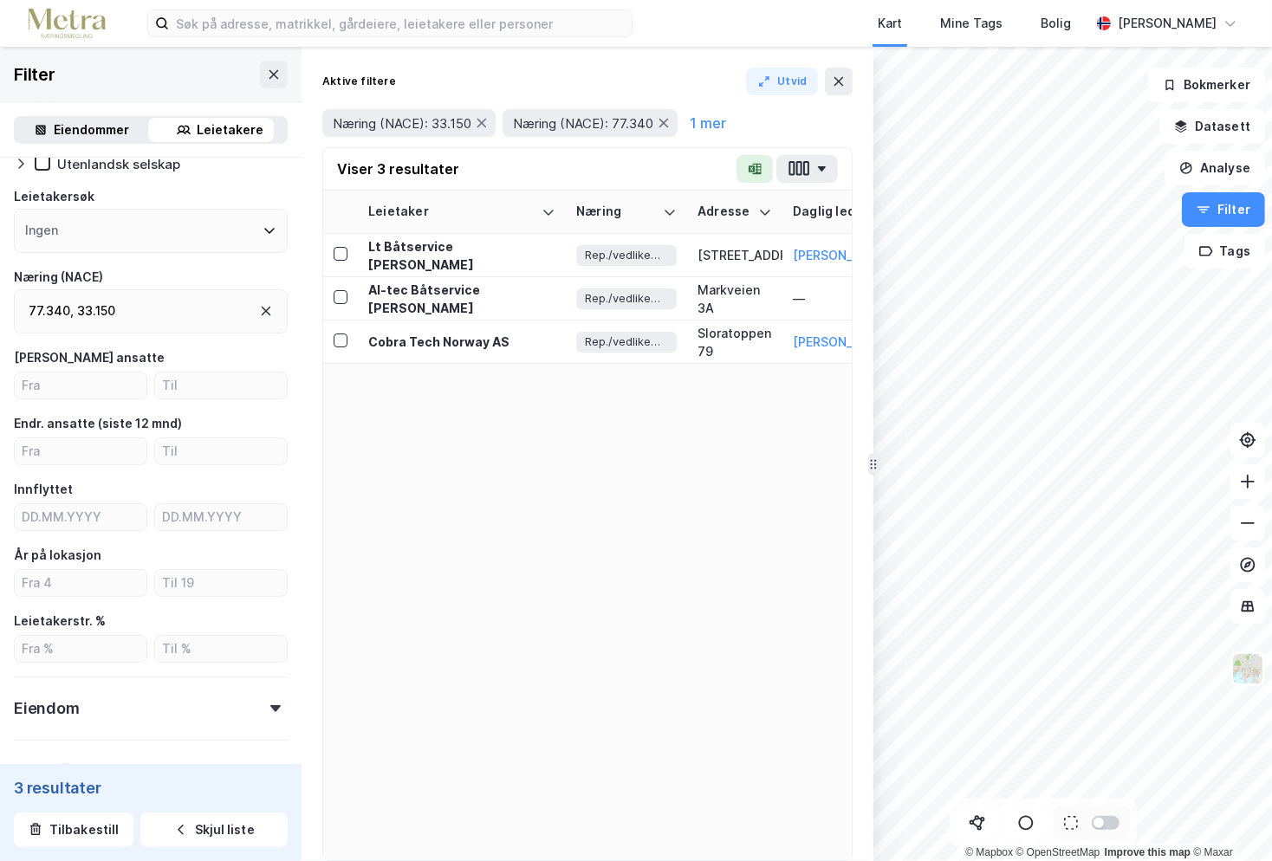
click at [471, 614] on div "Leietaker Næring Adresse Daglig leder Ansatte (leietaker) Endr. ansatte (12 mnd…" at bounding box center [587, 526] width 529 height 670
